Goal: Task Accomplishment & Management: Use online tool/utility

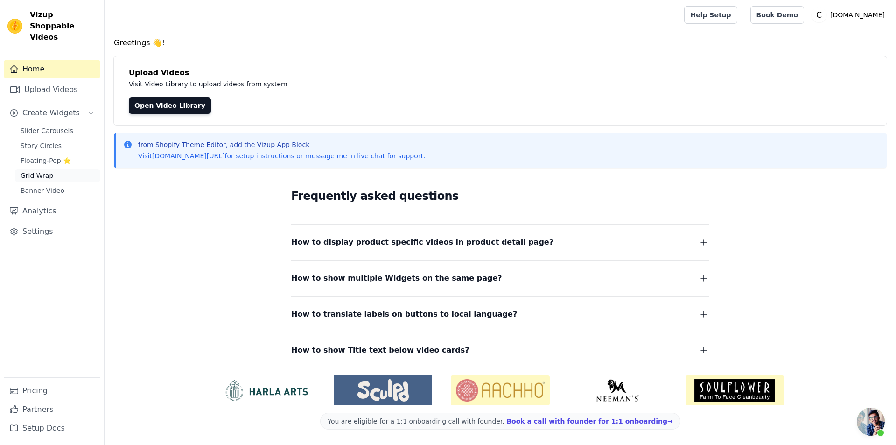
scroll to position [31, 0]
click at [49, 126] on span "Slider Carousels" at bounding box center [47, 130] width 53 height 9
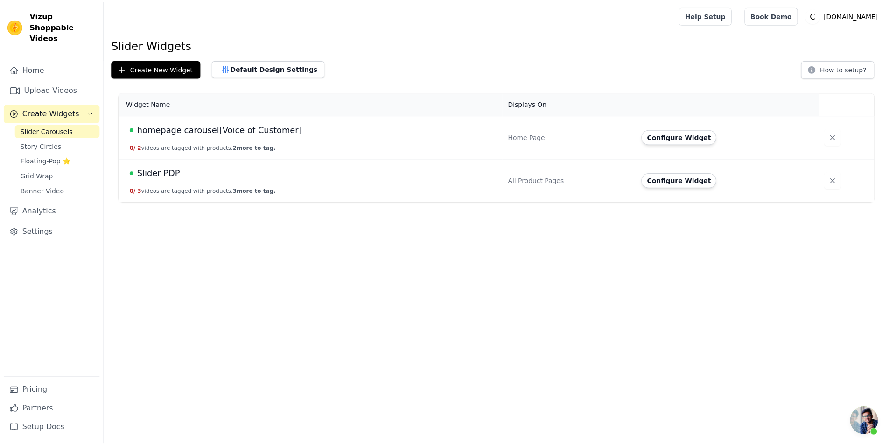
scroll to position [31, 0]
click at [157, 191] on button "0 / 3 videos are tagged with products. 3 more to tag." at bounding box center [204, 190] width 147 height 7
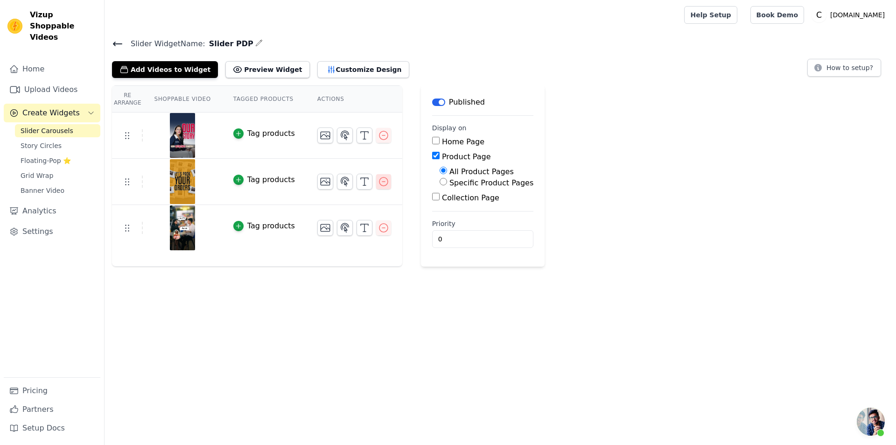
click at [378, 181] on icon "button" at bounding box center [383, 181] width 11 height 11
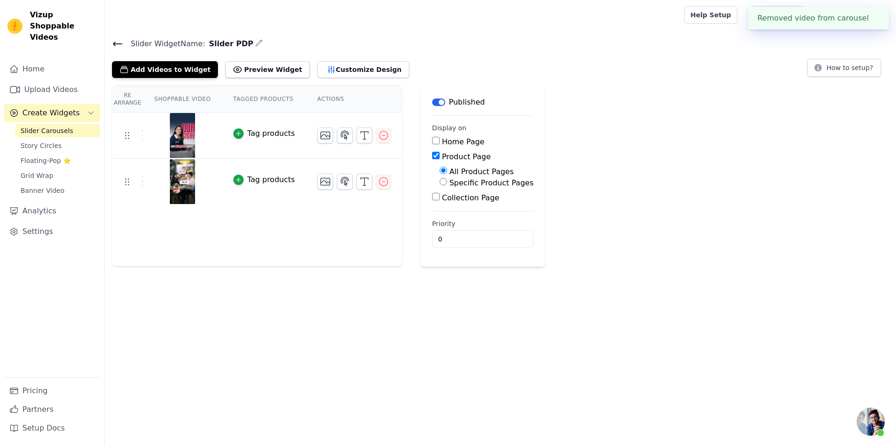
click at [378, 181] on icon "button" at bounding box center [383, 181] width 11 height 11
click at [55, 80] on link "Upload Videos" at bounding box center [52, 89] width 97 height 19
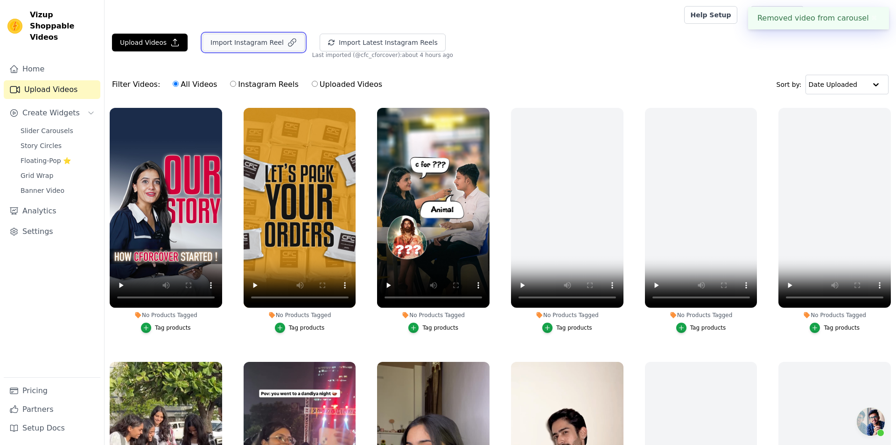
click at [213, 49] on button "Import Instagram Reel" at bounding box center [253, 43] width 102 height 18
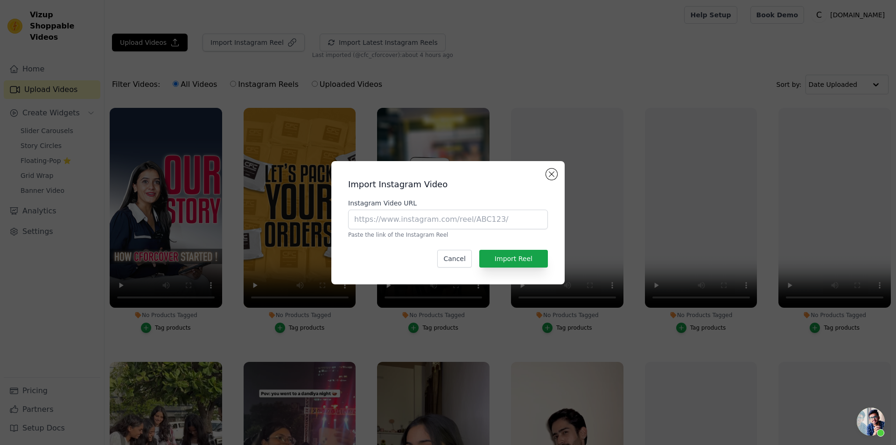
click at [512, 232] on p "Paste the link of the Instagram Reel" at bounding box center [448, 234] width 200 height 7
click at [509, 226] on input "Instagram Video URL" at bounding box center [448, 219] width 200 height 20
paste input "https://www.instagram.com/reel/DMc5ybZi2P2/"
type input "https://www.instagram.com/reel/DMc5ybZi2P2/"
click at [514, 251] on button "Import Reel" at bounding box center [513, 259] width 69 height 18
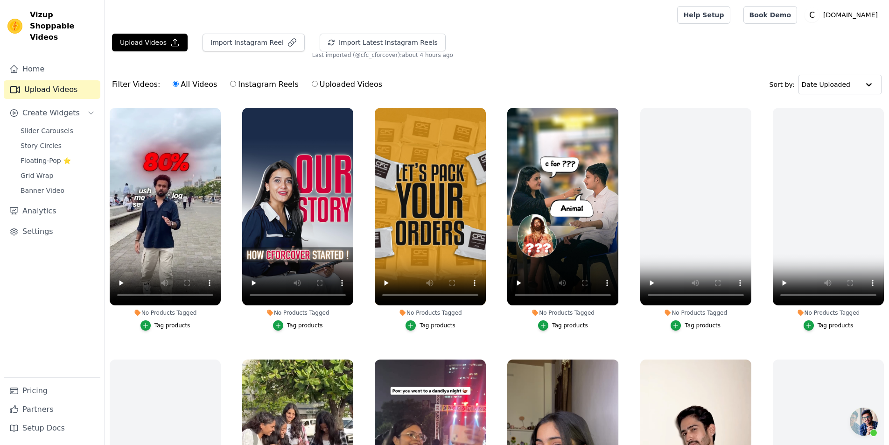
scroll to position [31, 0]
drag, startPoint x: 42, startPoint y: 122, endPoint x: 64, endPoint y: 122, distance: 21.5
click at [43, 126] on span "Slider Carousels" at bounding box center [47, 130] width 53 height 9
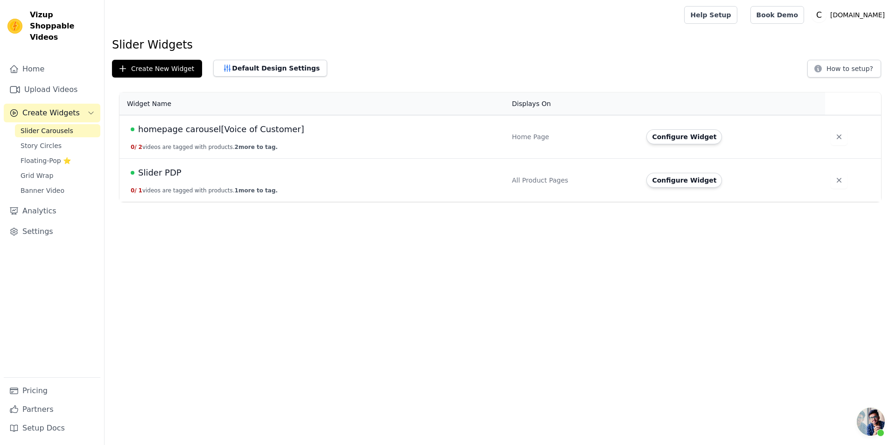
click at [147, 192] on button "0 / 1 videos are tagged with products. 1 more to tag." at bounding box center [204, 190] width 147 height 7
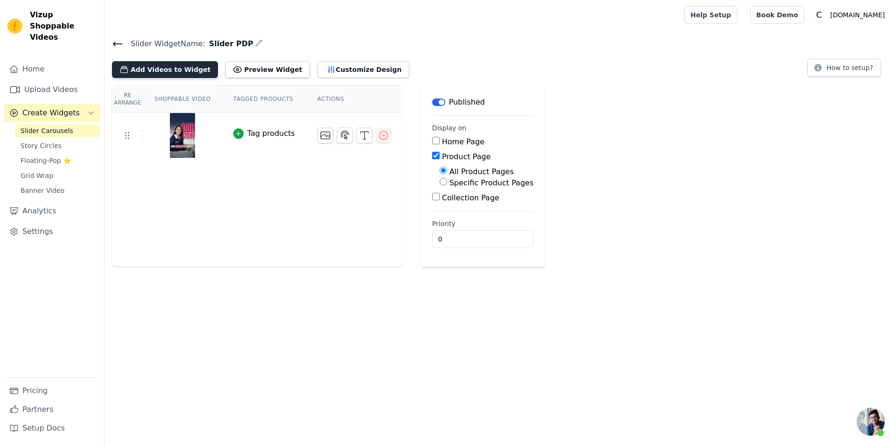
click at [186, 66] on button "Add Videos to Widget" at bounding box center [165, 69] width 106 height 17
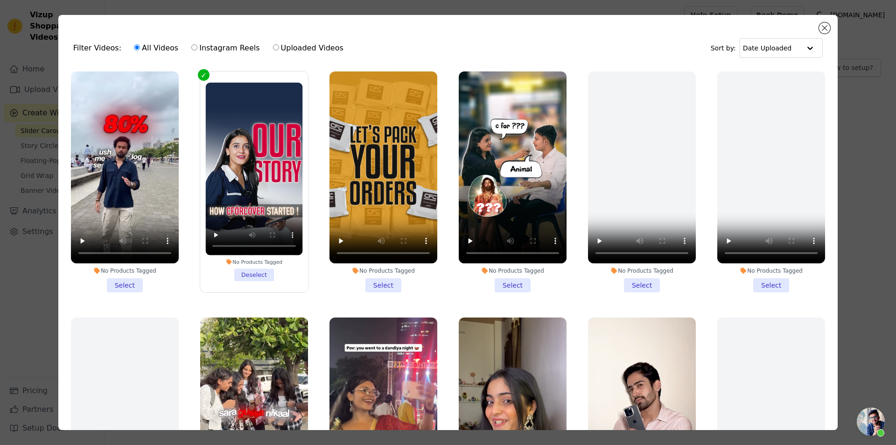
click at [125, 286] on li "No Products Tagged Select" at bounding box center [125, 181] width 108 height 221
click at [0, 0] on input "No Products Tagged Select" at bounding box center [0, 0] width 0 height 0
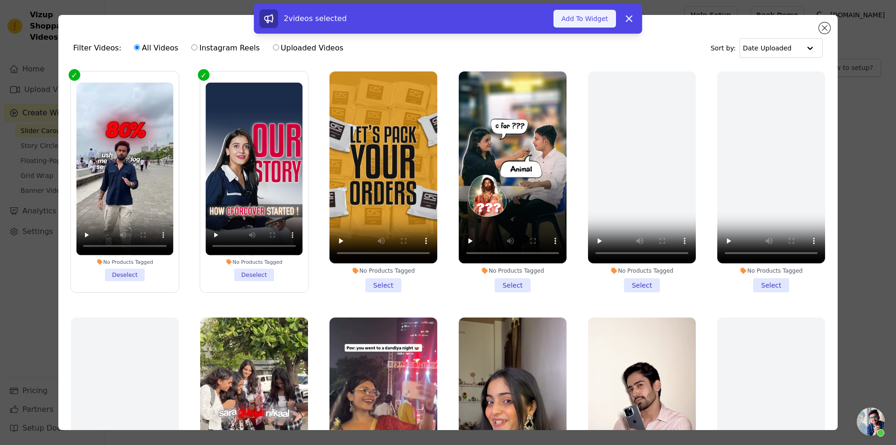
click at [585, 20] on button "Add To Widget" at bounding box center [584, 19] width 63 height 18
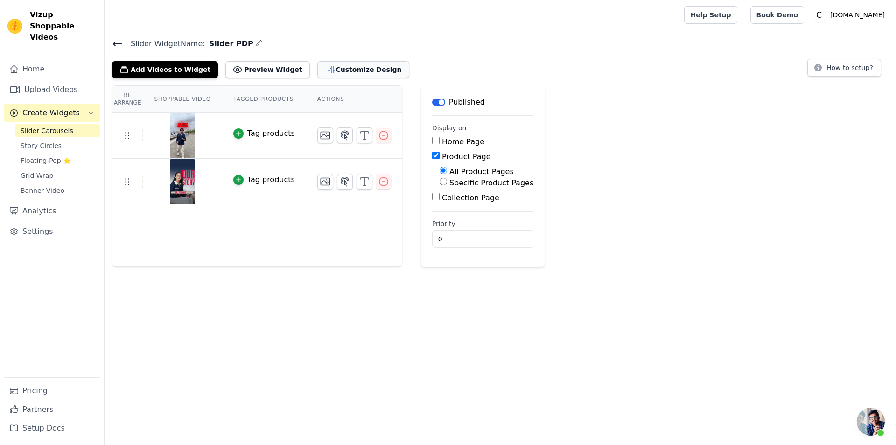
click at [350, 65] on button "Customize Design" at bounding box center [363, 69] width 92 height 17
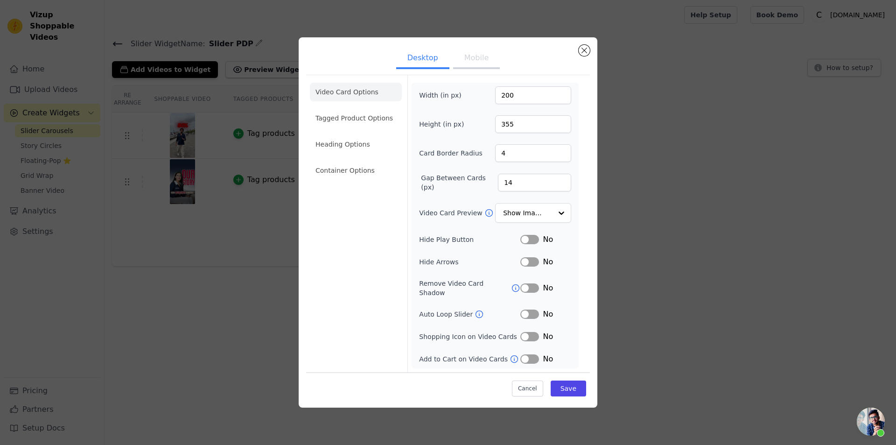
click at [463, 69] on button "Mobile" at bounding box center [476, 59] width 47 height 21
click at [405, 63] on button "Desktop" at bounding box center [422, 58] width 53 height 21
click at [583, 56] on button "Close modal" at bounding box center [583, 50] width 11 height 11
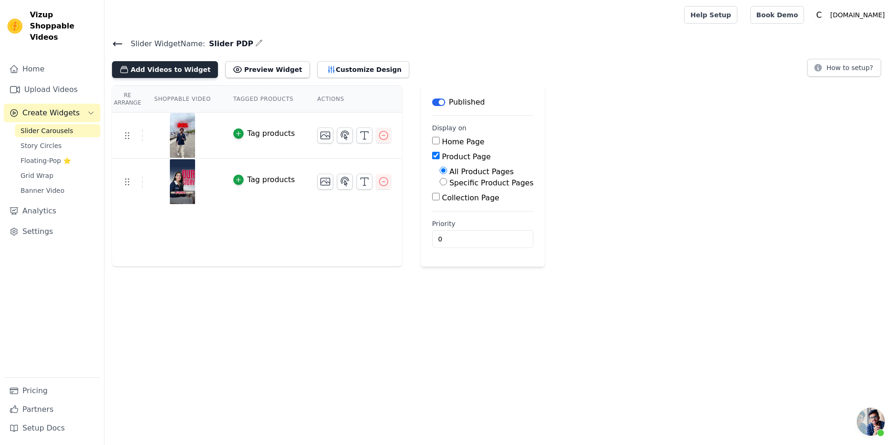
click at [182, 69] on button "Add Videos to Widget" at bounding box center [165, 69] width 106 height 17
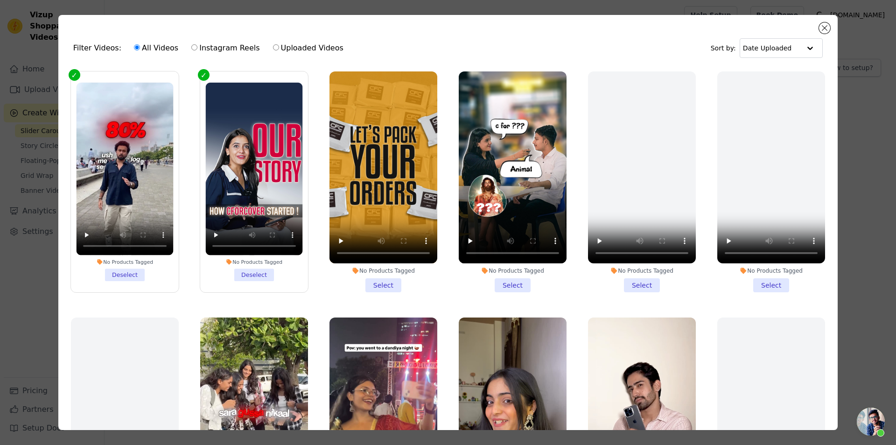
click at [512, 284] on li "No Products Tagged Select" at bounding box center [513, 181] width 108 height 221
click at [0, 0] on input "No Products Tagged Select" at bounding box center [0, 0] width 0 height 0
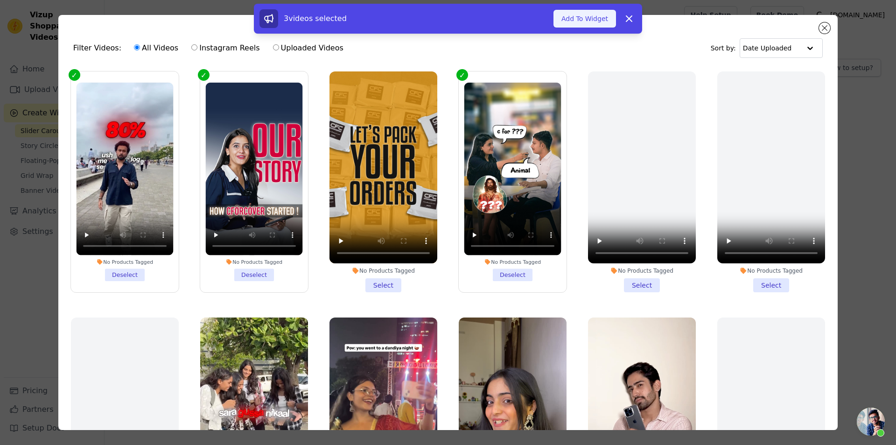
click at [595, 21] on button "Add To Widget" at bounding box center [584, 19] width 63 height 18
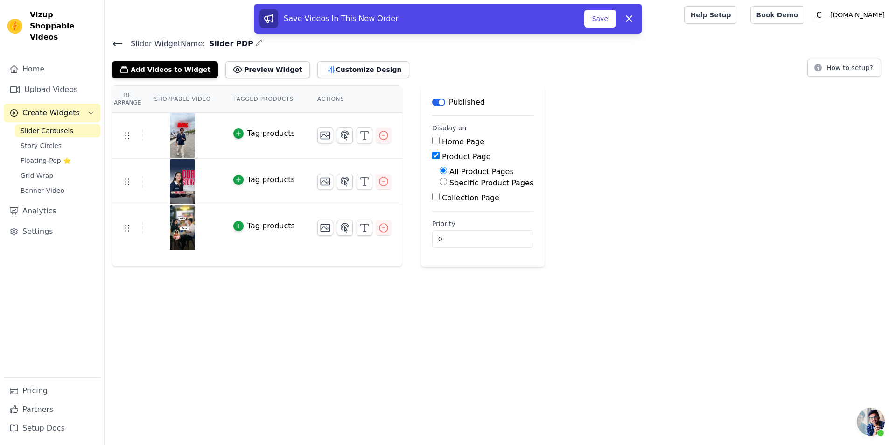
drag, startPoint x: 594, startPoint y: 17, endPoint x: 592, endPoint y: 54, distance: 36.5
click at [593, 18] on button "Save" at bounding box center [600, 19] width 32 height 18
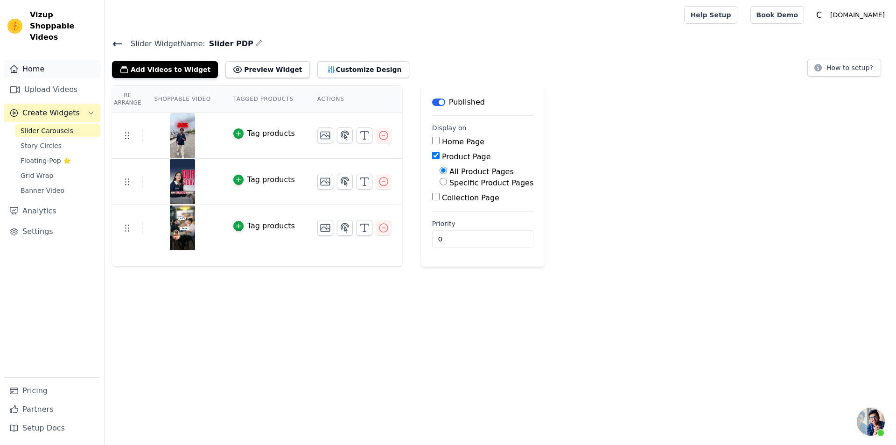
click at [44, 60] on link "Home" at bounding box center [52, 69] width 97 height 19
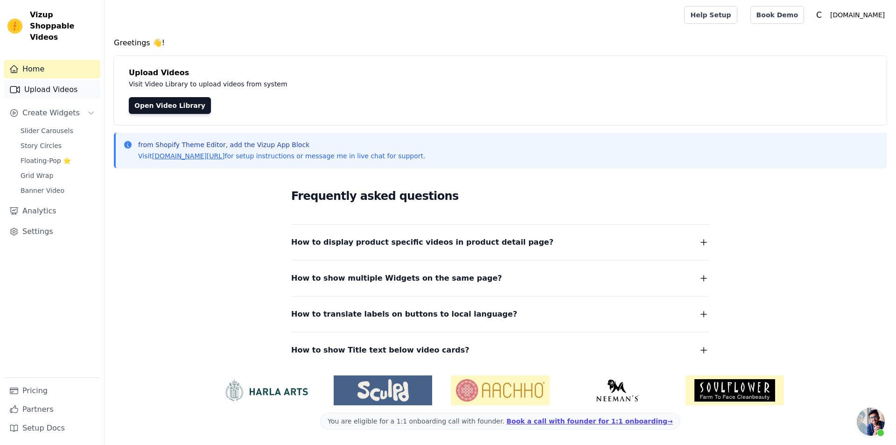
click at [60, 80] on link "Upload Videos" at bounding box center [52, 89] width 97 height 19
